Goal: Navigation & Orientation: Go to known website

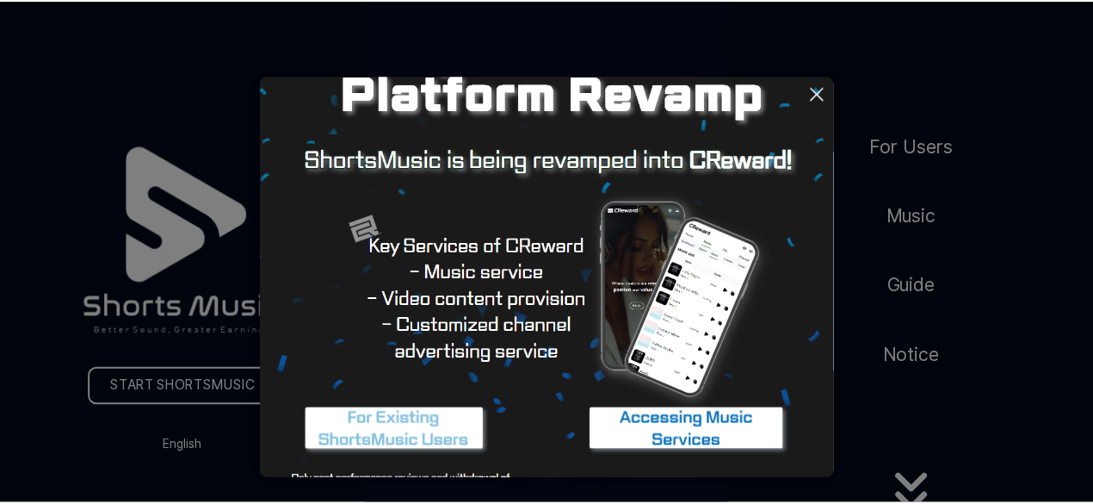
scroll to position [162, 0]
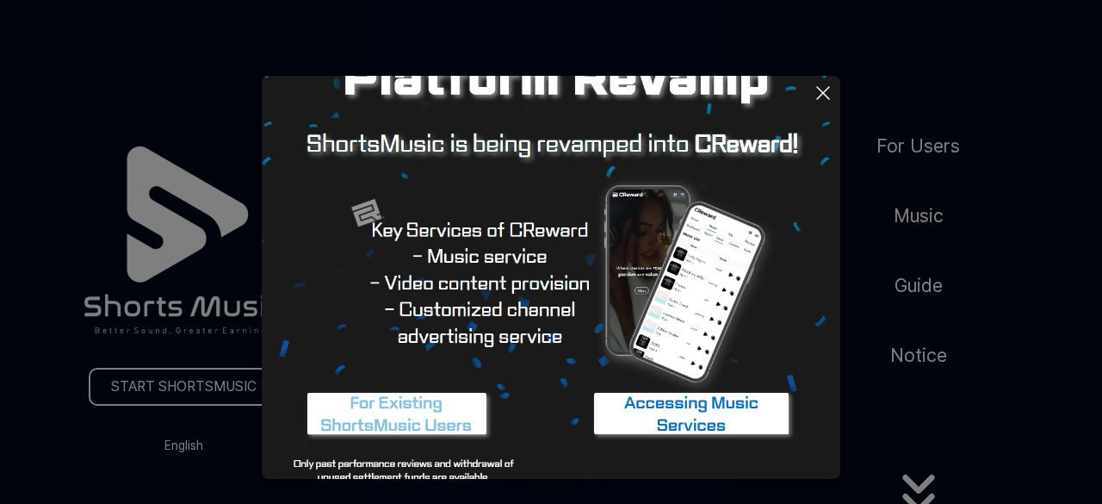
click at [191, 267] on button at bounding box center [551, 252] width 1102 height 504
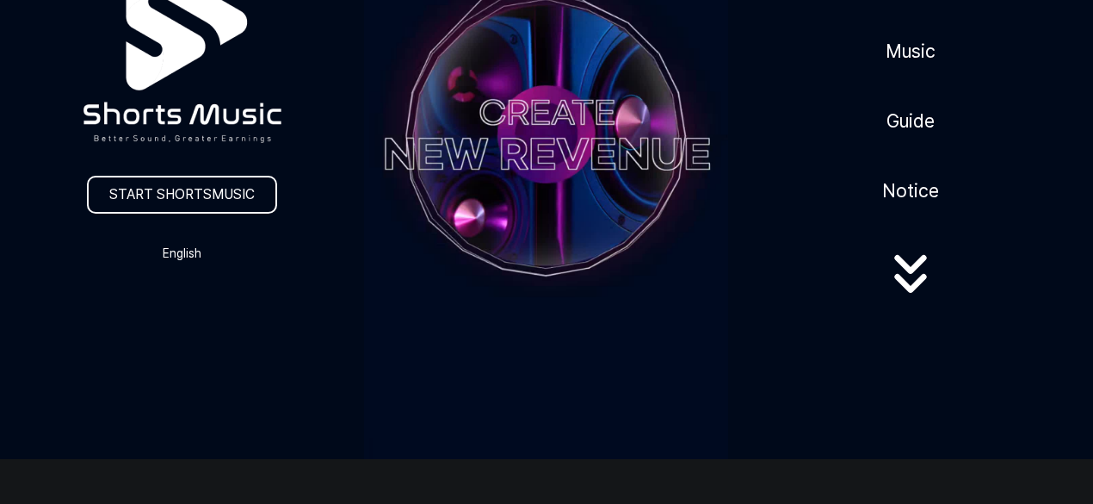
scroll to position [175, 0]
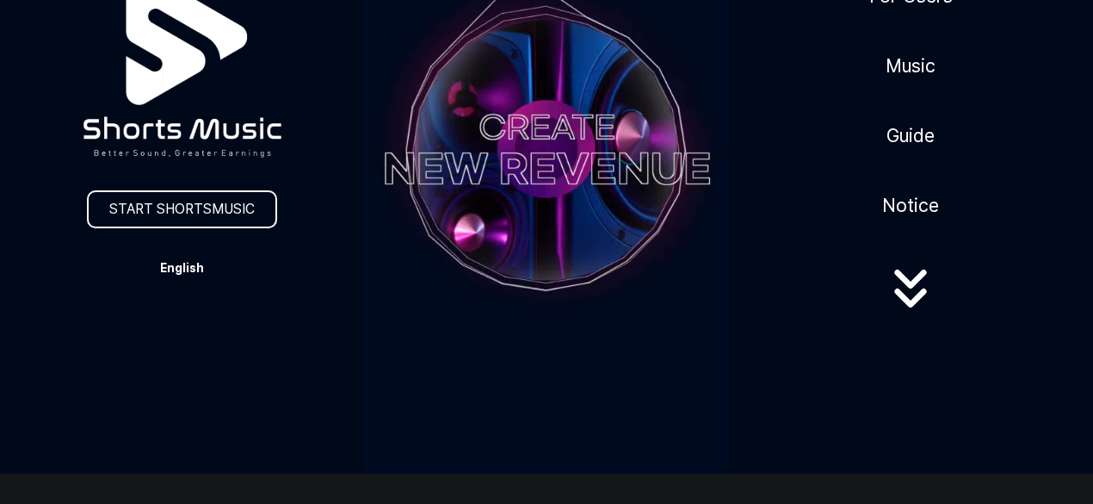
click at [193, 263] on button "English" at bounding box center [182, 268] width 83 height 24
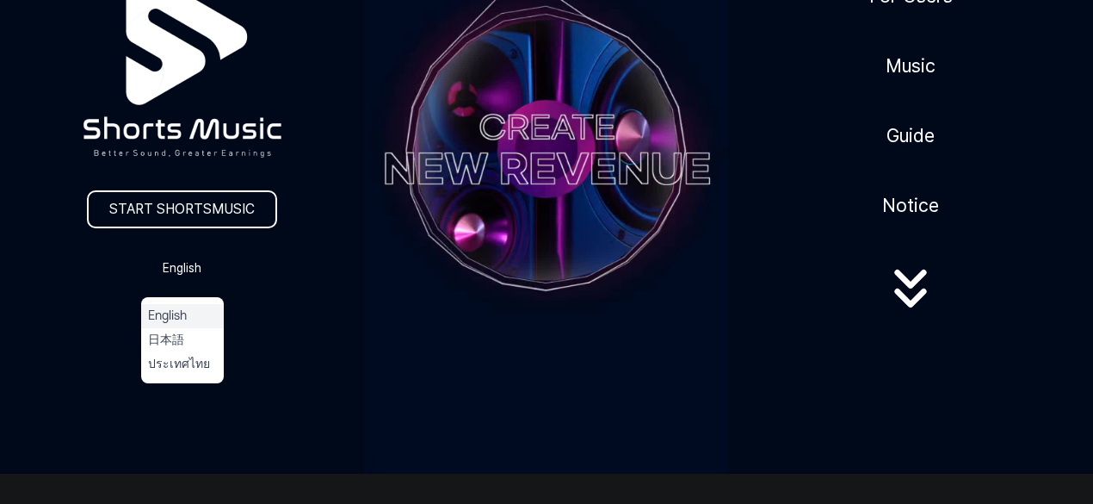
click at [167, 311] on button "English" at bounding box center [182, 315] width 69 height 17
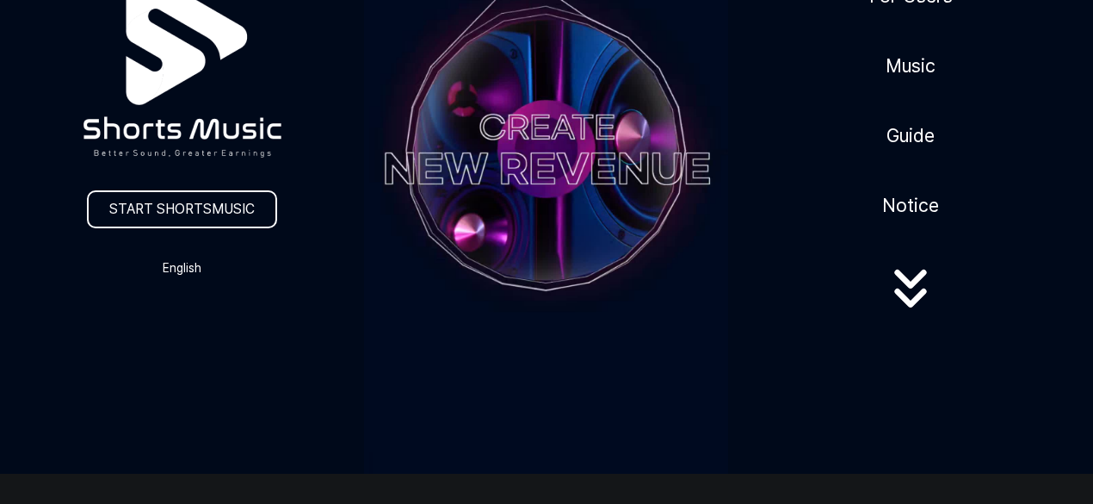
scroll to position [289, 0]
